Goal: Task Accomplishment & Management: Manage account settings

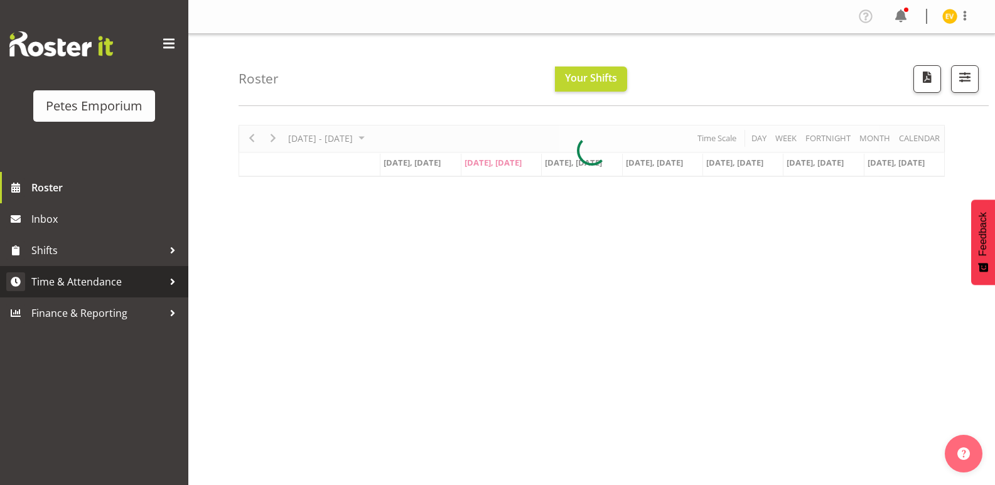
click at [135, 271] on link "Time & Attendance" at bounding box center [94, 281] width 188 height 31
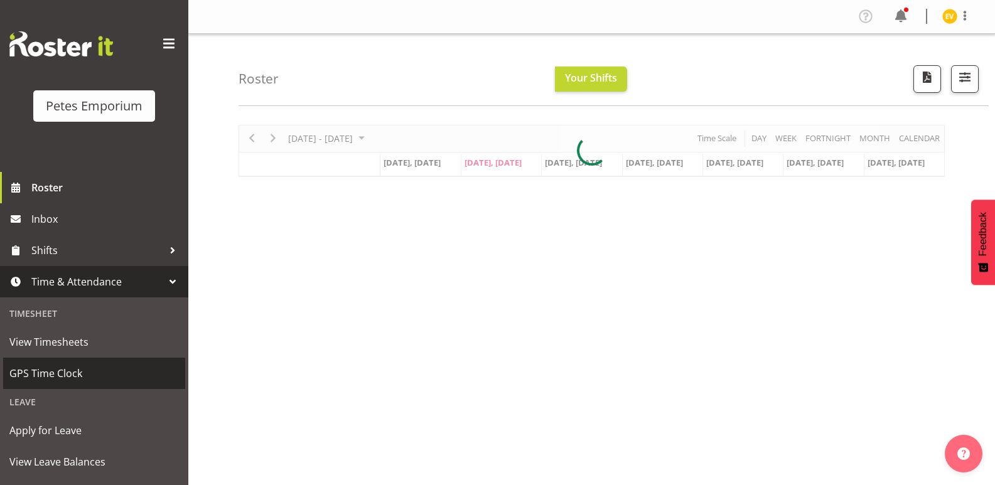
click at [130, 379] on span "GPS Time Clock" at bounding box center [94, 373] width 170 height 19
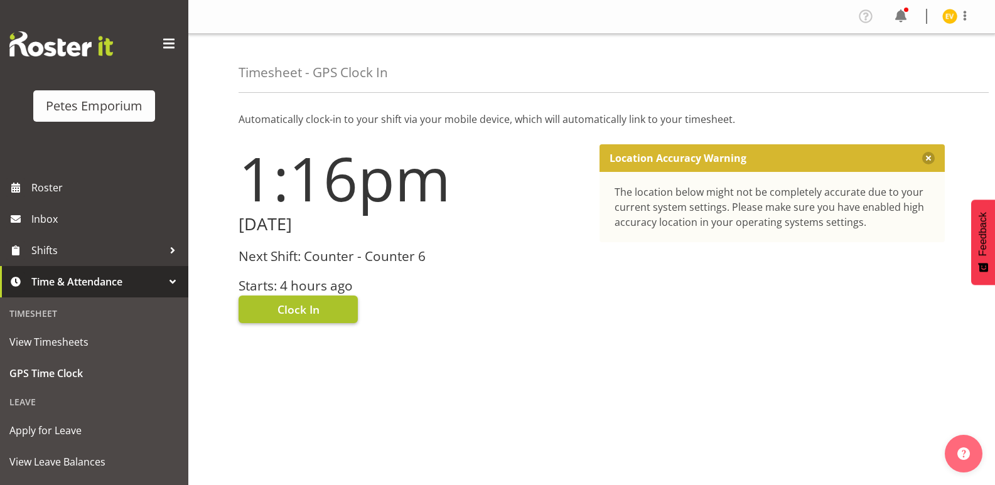
click at [313, 322] on button "Clock In" at bounding box center [298, 310] width 119 height 28
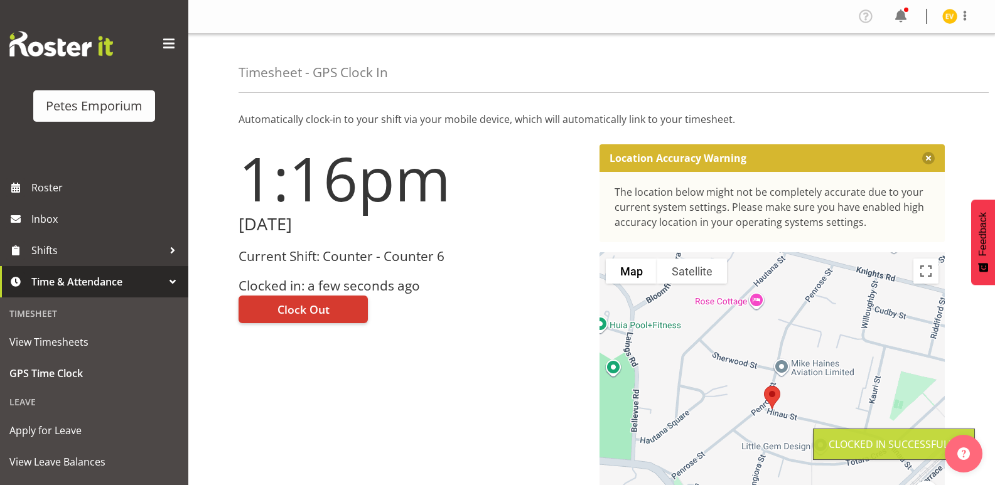
click at [945, 14] on img at bounding box center [950, 16] width 15 height 15
click at [898, 85] on div "Timesheet - GPS Clock In" at bounding box center [614, 63] width 750 height 59
click at [948, 13] on img at bounding box center [950, 16] width 15 height 15
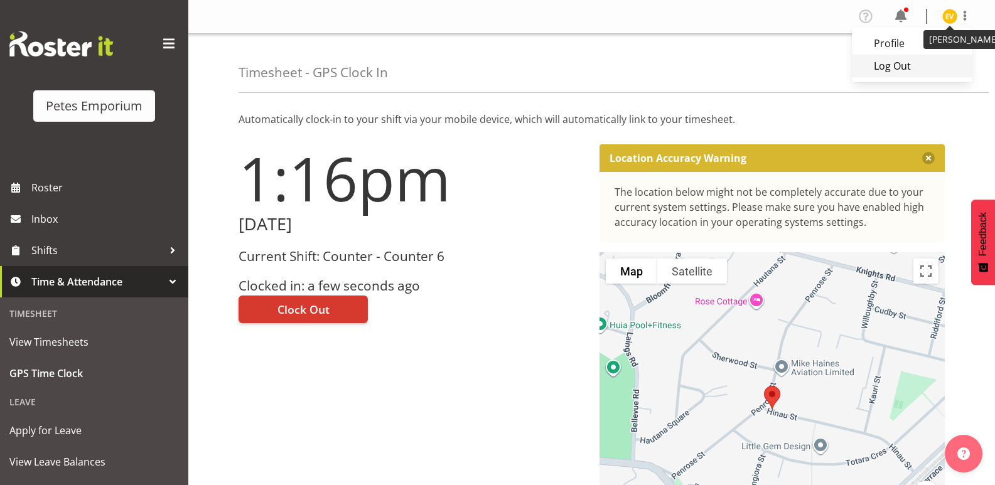
click at [904, 62] on link "Log Out" at bounding box center [912, 66] width 121 height 23
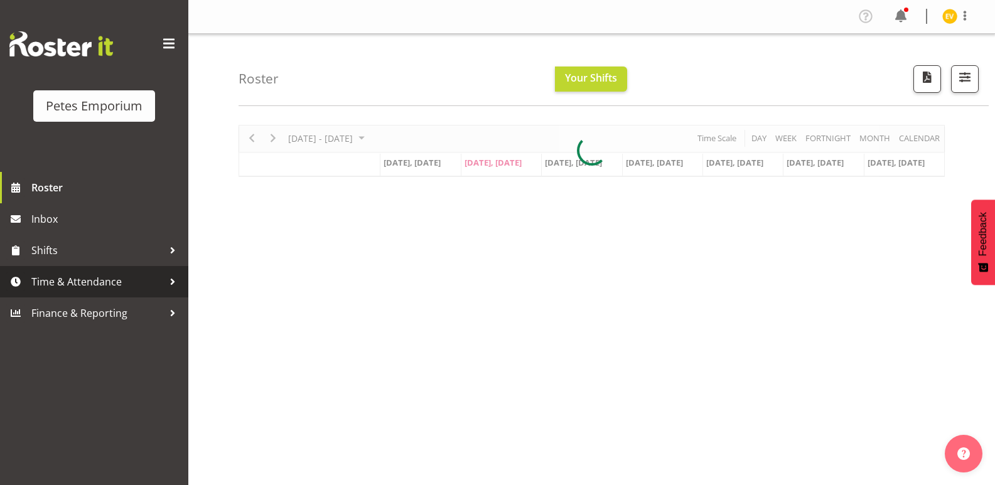
click at [131, 268] on link "Time & Attendance" at bounding box center [94, 281] width 188 height 31
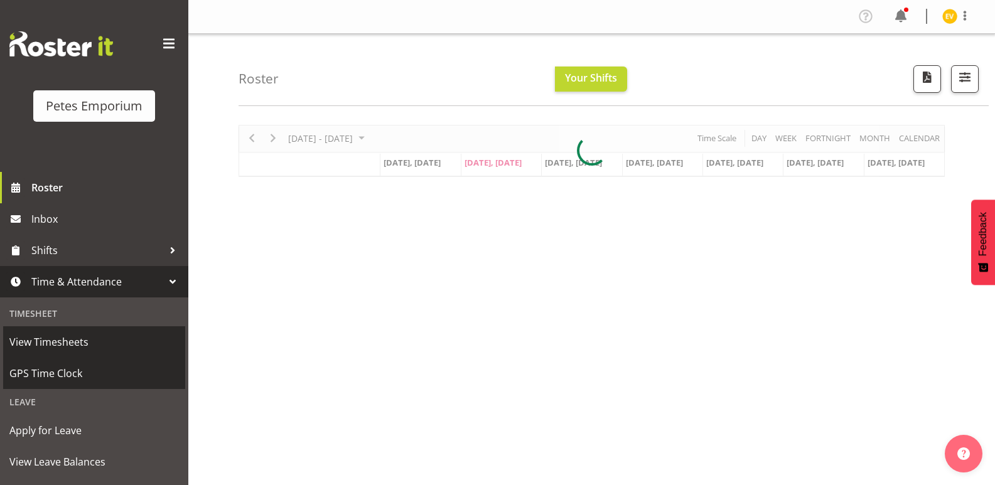
click at [109, 357] on link "View Timesheets" at bounding box center [94, 342] width 182 height 31
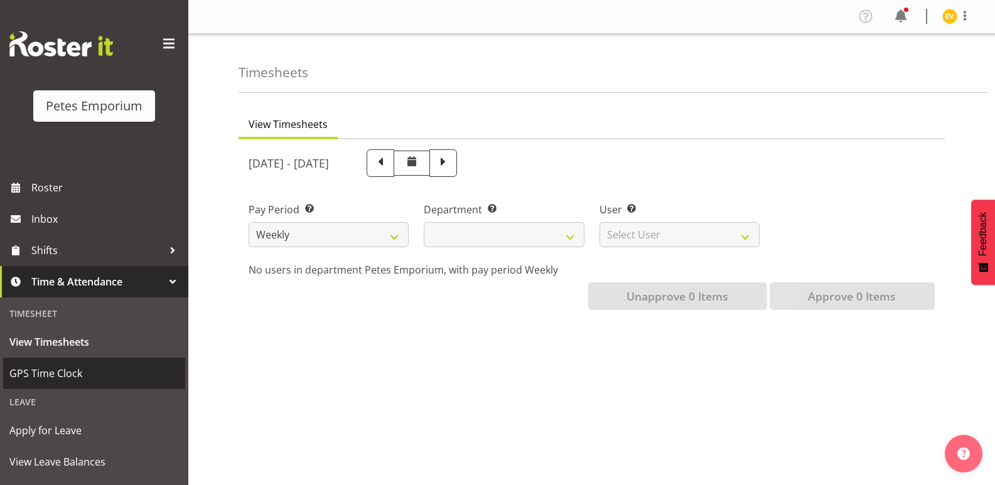
select select
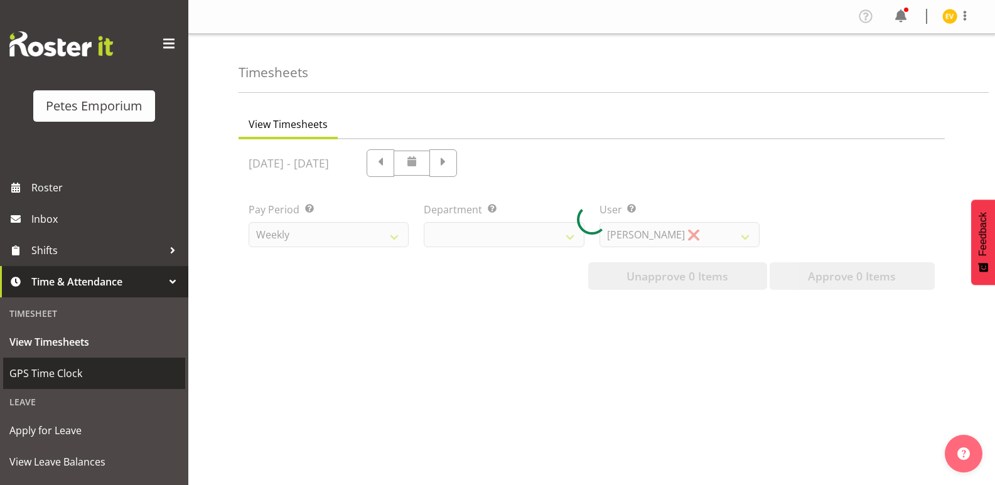
click at [129, 368] on span "GPS Time Clock" at bounding box center [94, 373] width 170 height 19
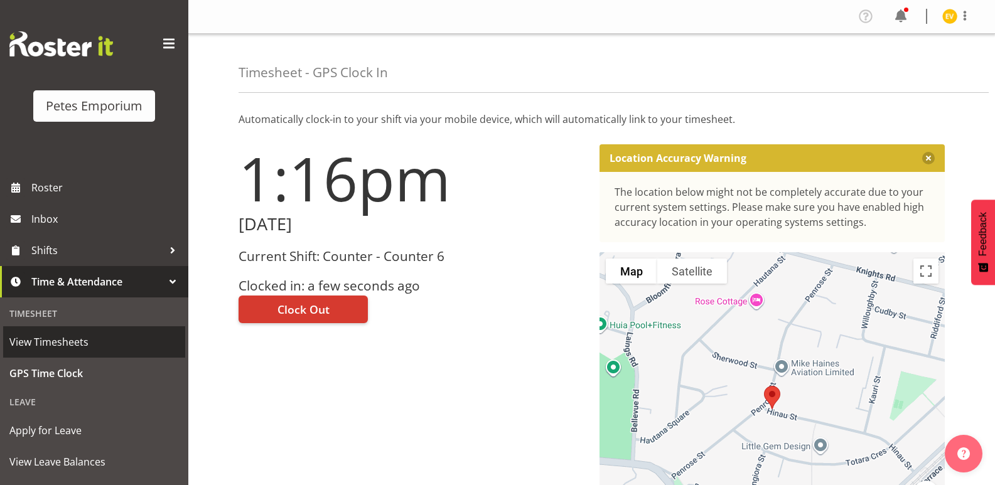
click at [82, 330] on link "View Timesheets" at bounding box center [94, 342] width 182 height 31
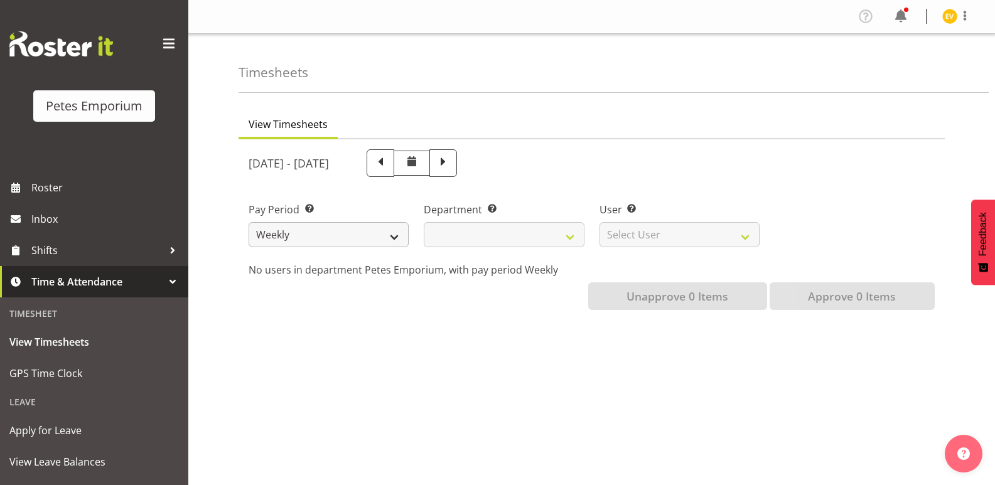
select select
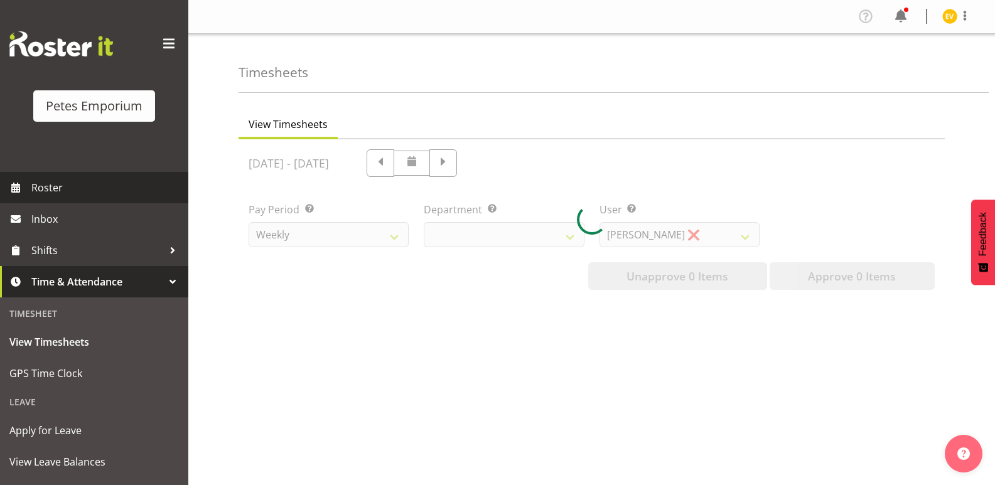
click at [114, 198] on link "Roster" at bounding box center [94, 187] width 188 height 31
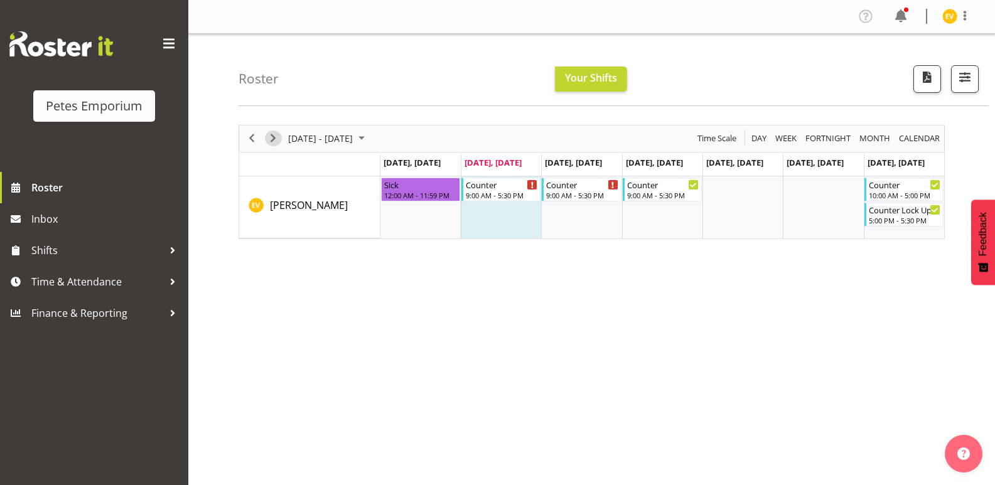
click at [272, 139] on span "Next" at bounding box center [273, 139] width 15 height 16
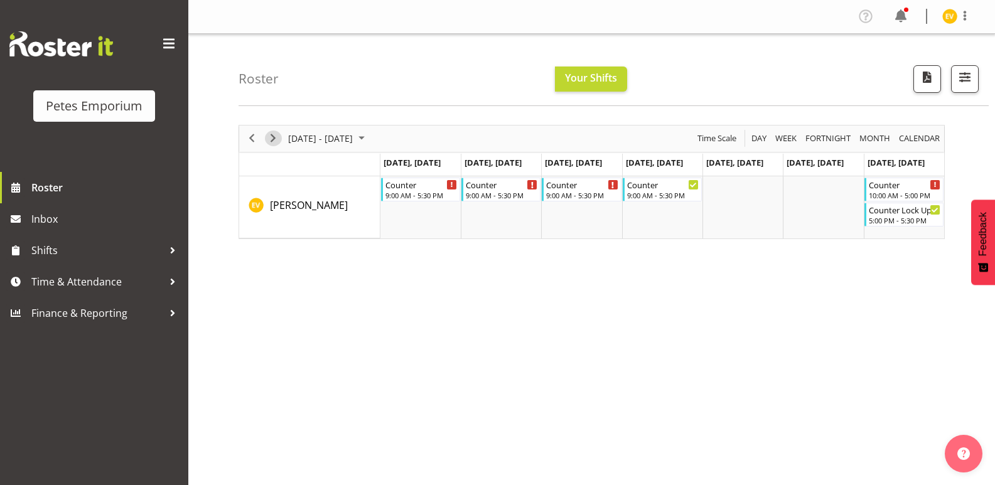
click at [273, 139] on span "Next" at bounding box center [273, 139] width 15 height 16
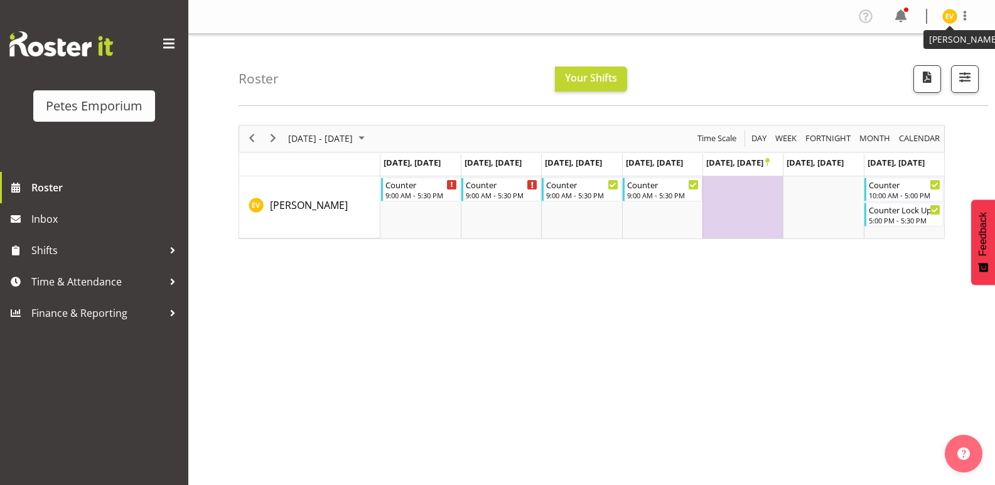
click at [952, 12] on img at bounding box center [950, 16] width 15 height 15
click at [918, 68] on link "Log Out" at bounding box center [912, 66] width 121 height 23
